Goal: Find specific page/section: Find specific page/section

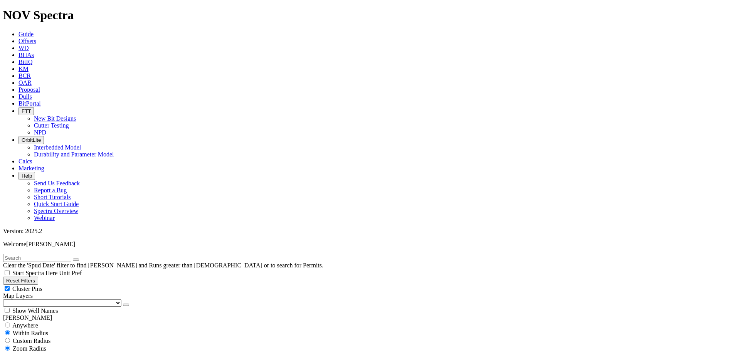
click at [22, 108] on icon "button" at bounding box center [22, 111] width 0 height 6
click at [76, 115] on link "New Bit Designs" at bounding box center [55, 118] width 42 height 7
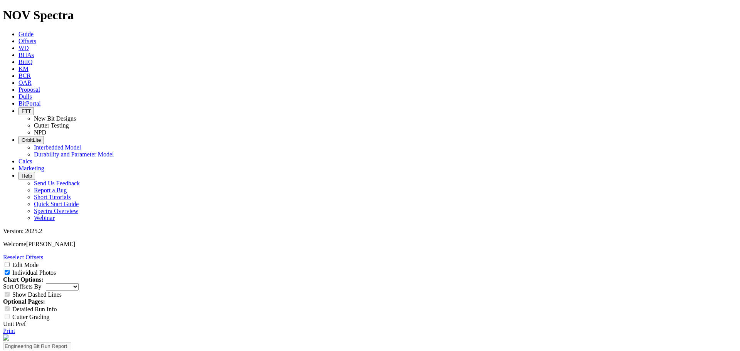
select select "New Bit Design"
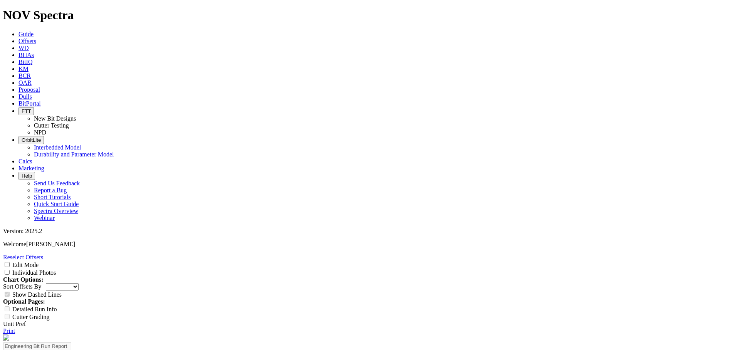
select select "New Bit Design"
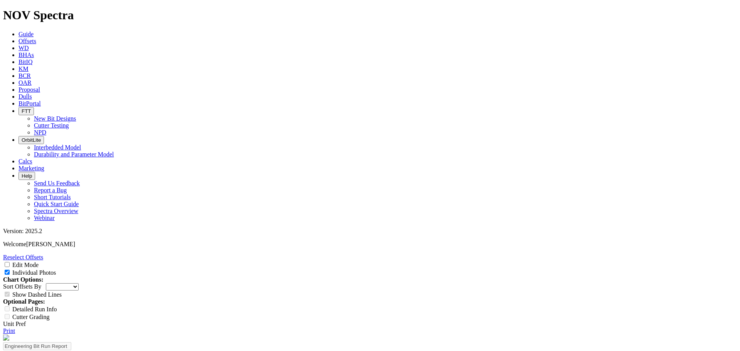
scroll to position [77, 0]
